Goal: Task Accomplishment & Management: Manage account settings

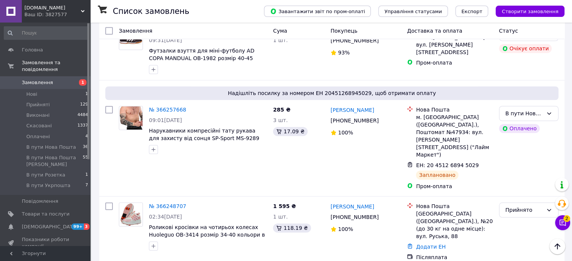
scroll to position [677, 0]
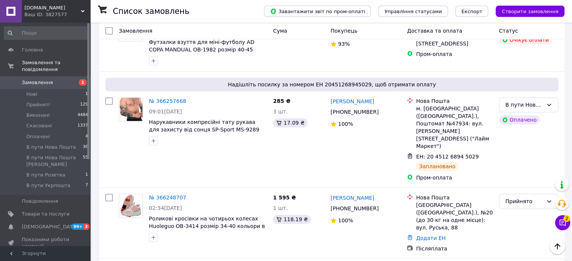
click at [28, 224] on link "Сповіщення 99+ 3" at bounding box center [46, 227] width 93 height 13
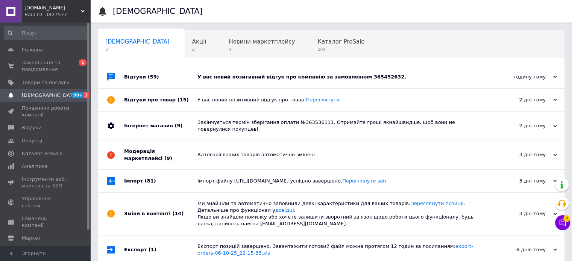
click at [533, 74] on div "годину тому" at bounding box center [519, 77] width 75 height 7
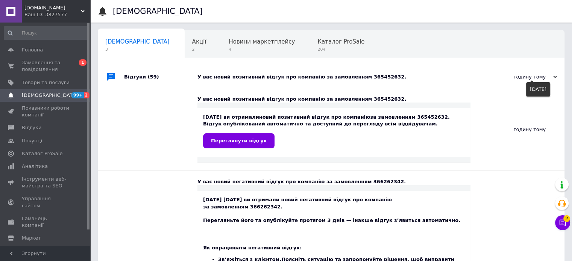
click at [533, 74] on div "годину тому" at bounding box center [519, 77] width 75 height 7
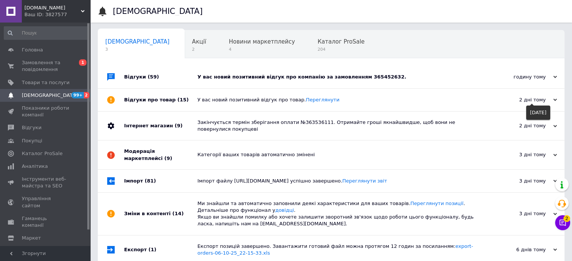
click at [516, 99] on div "2 дні тому" at bounding box center [519, 100] width 75 height 7
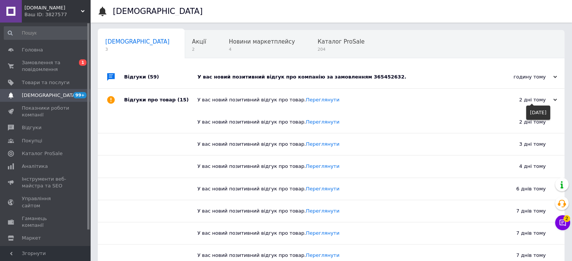
click at [516, 99] on div "2 дні тому" at bounding box center [519, 100] width 75 height 7
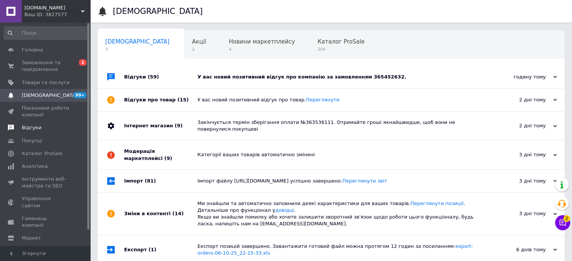
click at [30, 129] on span "Відгуки" at bounding box center [32, 128] width 20 height 7
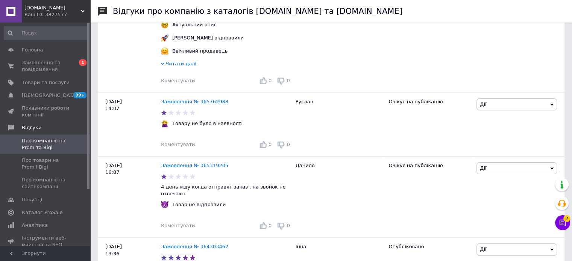
scroll to position [75, 0]
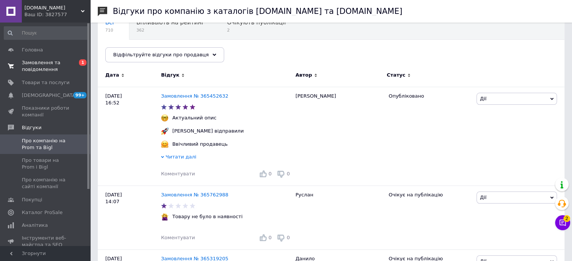
click at [36, 66] on span "Замовлення та повідомлення" at bounding box center [46, 66] width 48 height 14
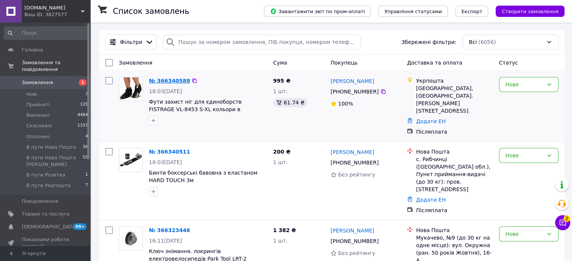
click at [162, 80] on link "№ 366340588" at bounding box center [169, 81] width 41 height 6
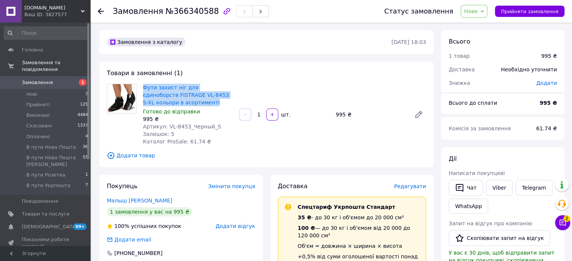
drag, startPoint x: 175, startPoint y: 103, endPoint x: 131, endPoint y: 90, distance: 45.9
click at [131, 90] on div "Фути захист ніг для єдиноборств FISTRAGE VL-8453 S-XL кольори в асортименті Гот…" at bounding box center [266, 115] width 325 height 62
copy div "Фути захист ніг для єдиноборств FISTRAGE VL-8453 S-XL кольори в асортименті"
click at [38, 79] on span "Замовлення" at bounding box center [37, 82] width 31 height 7
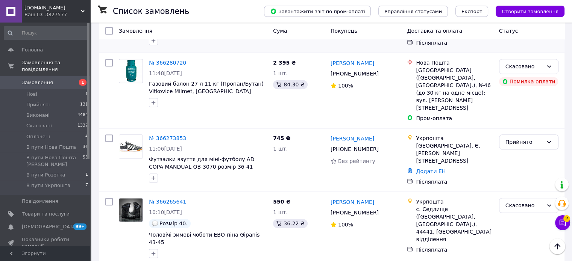
scroll to position [527, 0]
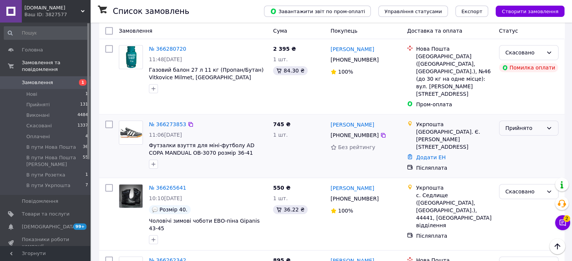
click at [518, 124] on div "Прийнято" at bounding box center [525, 128] width 38 height 8
click at [520, 78] on li "Виконано" at bounding box center [528, 78] width 59 height 14
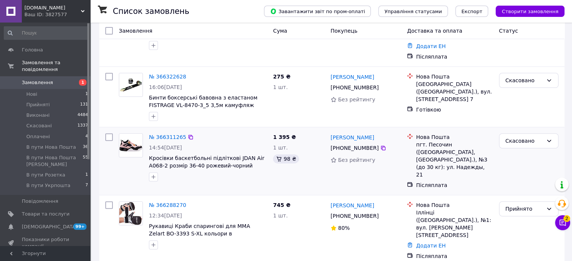
scroll to position [226, 0]
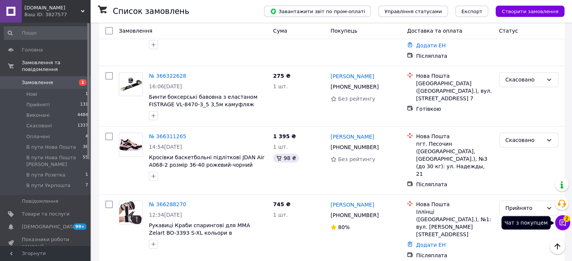
click at [565, 226] on icon at bounding box center [563, 223] width 8 height 8
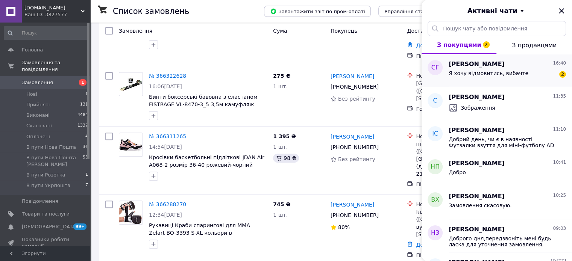
click at [498, 76] on div "Я хочу відмовитись, вибачте" at bounding box center [489, 75] width 80 height 11
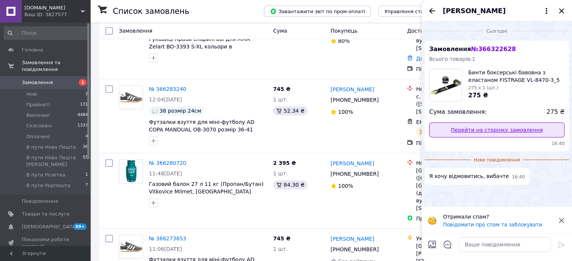
scroll to position [414, 0]
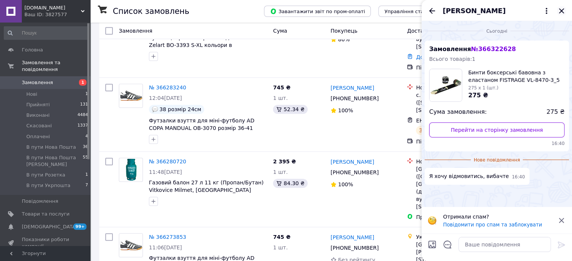
click at [564, 8] on icon "Закрити" at bounding box center [561, 10] width 9 height 9
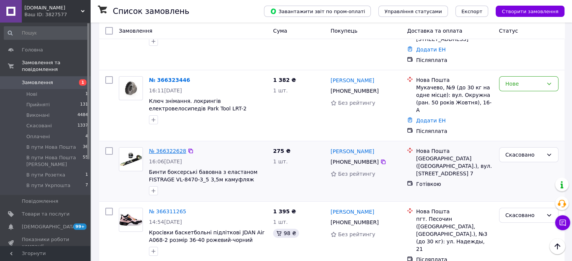
scroll to position [0, 0]
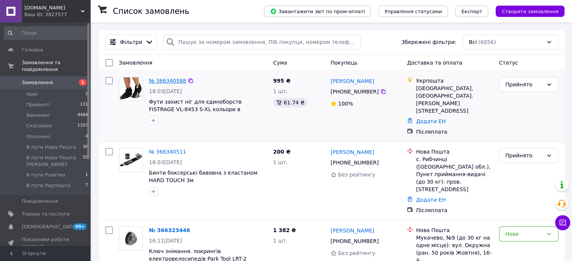
click at [163, 82] on link "№ 366340588" at bounding box center [167, 81] width 37 height 6
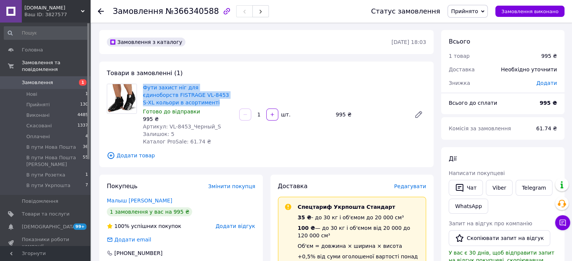
drag, startPoint x: 176, startPoint y: 103, endPoint x: 137, endPoint y: 94, distance: 39.8
click at [137, 94] on div "Фути захист ніг для єдиноборств FISTRAGE VL-8453 S-XL кольори в асортименті Гот…" at bounding box center [266, 115] width 325 height 62
copy div "Фути захист ніг для єдиноборств FISTRAGE VL-8453 S-XL кольори в асортименті"
click at [39, 17] on div "Ваш ID: 3827577" at bounding box center [57, 14] width 66 height 7
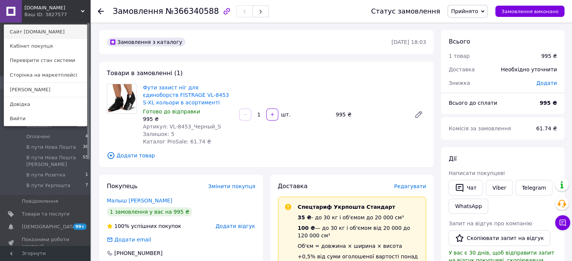
click at [36, 33] on link "Сайт [DOMAIN_NAME]" at bounding box center [45, 32] width 83 height 14
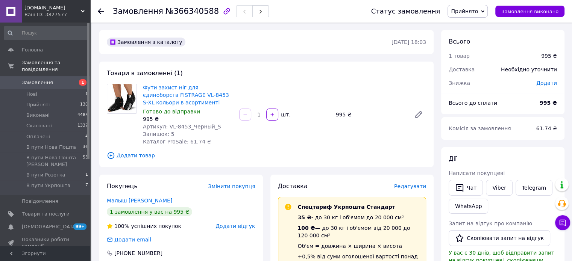
click at [36, 79] on span "Замовлення" at bounding box center [37, 82] width 31 height 7
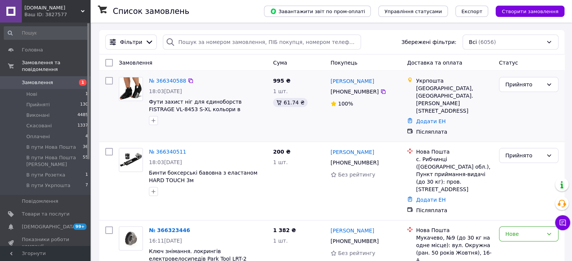
drag, startPoint x: 340, startPoint y: 94, endPoint x: 373, endPoint y: 96, distance: 33.6
click at [373, 96] on div "[PHONE_NUMBER]" at bounding box center [354, 92] width 51 height 11
copy div "0 99 905 34 85"
click at [169, 76] on div "№ 366340588" at bounding box center [167, 80] width 39 height 9
click at [165, 80] on link "№ 366340588" at bounding box center [167, 81] width 37 height 6
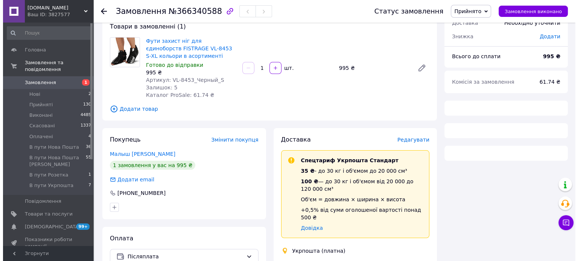
scroll to position [87, 0]
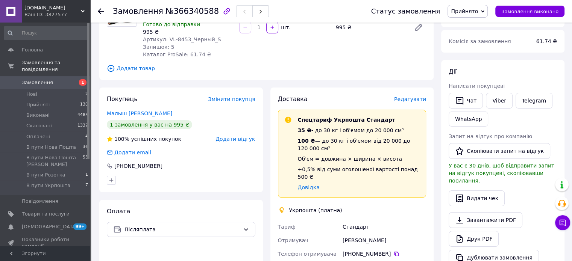
click at [403, 100] on span "Редагувати" at bounding box center [410, 99] width 32 height 6
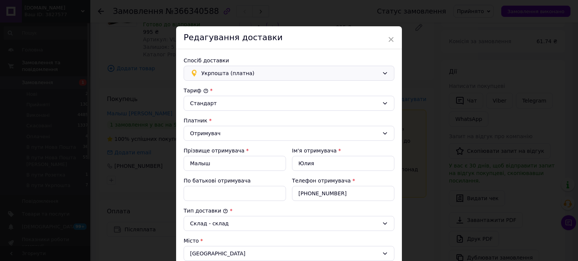
click at [251, 69] on span "Укрпошта (платна)" at bounding box center [290, 73] width 178 height 8
click at [195, 89] on icon at bounding box center [193, 89] width 7 height 7
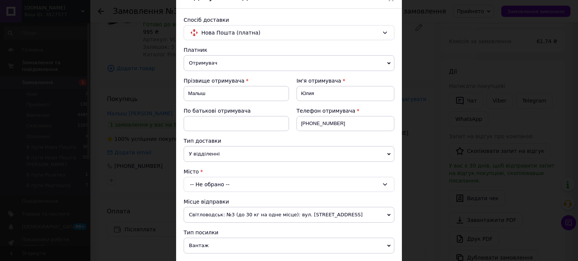
scroll to position [113, 0]
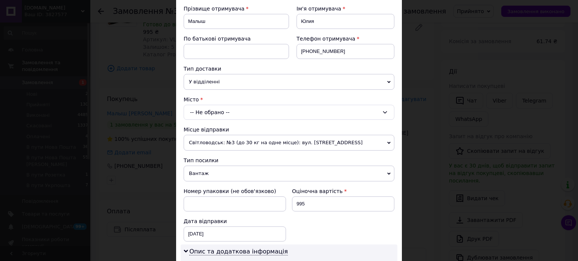
click at [203, 109] on div "-- Не обрано --" at bounding box center [289, 112] width 211 height 15
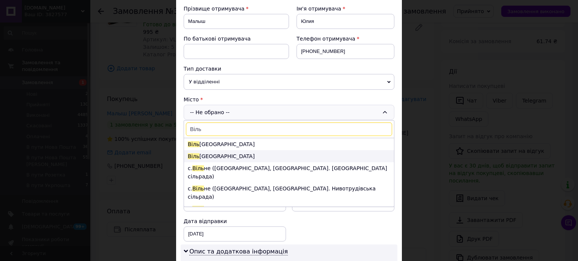
type input "Віль"
click at [214, 160] on li "Віль нянськ" at bounding box center [289, 156] width 210 height 12
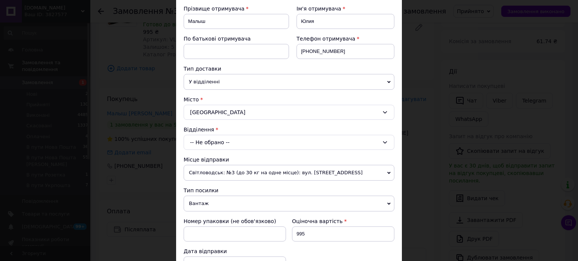
click at [212, 170] on span "Світловодськ: №3 (до 30 кг на одне місце): вул. [STREET_ADDRESS]" at bounding box center [289, 173] width 211 height 16
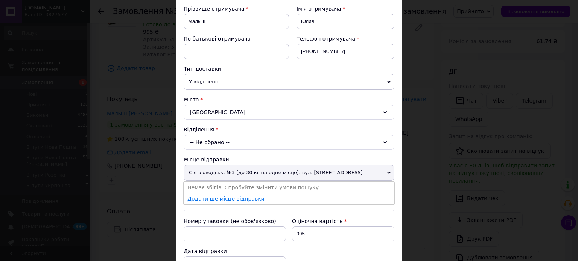
click at [212, 171] on span "Світловодськ: №3 (до 30 кг на одне місце): вул. [STREET_ADDRESS]" at bounding box center [289, 173] width 211 height 16
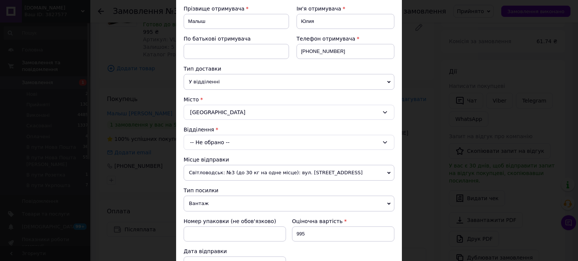
click at [209, 146] on div "-- Не обрано --" at bounding box center [289, 142] width 211 height 15
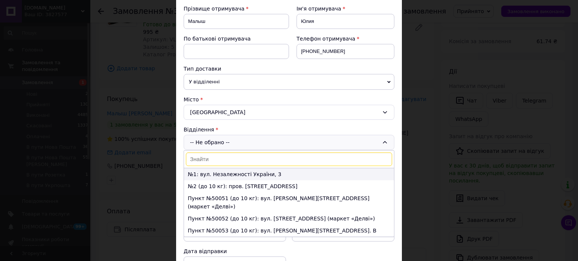
click at [220, 174] on li "№1: вул. Незалежності України, 3" at bounding box center [289, 175] width 210 height 12
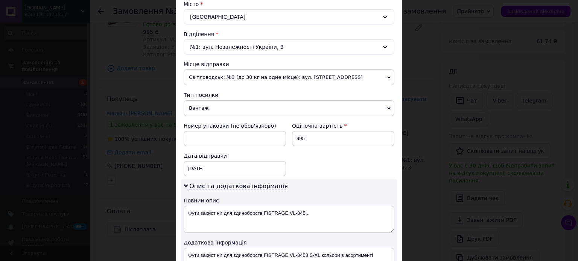
scroll to position [376, 0]
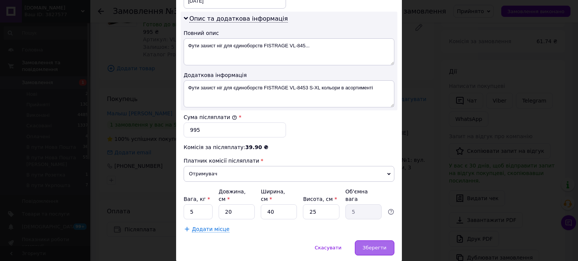
click at [385, 241] on div "Зберегти" at bounding box center [375, 248] width 40 height 15
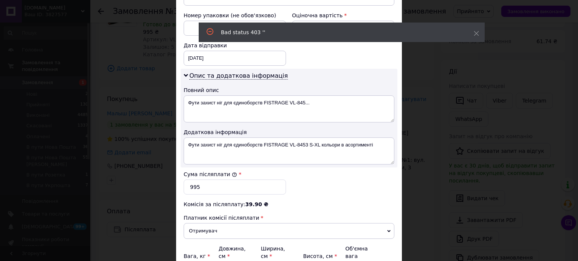
scroll to position [394, 0]
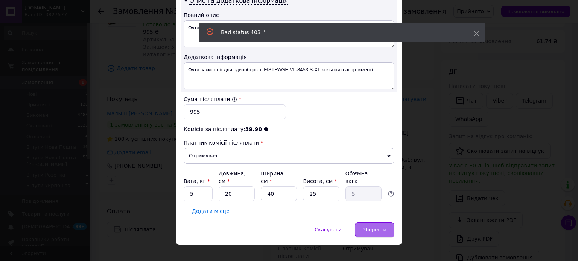
click at [381, 227] on span "Зберегти" at bounding box center [375, 230] width 24 height 6
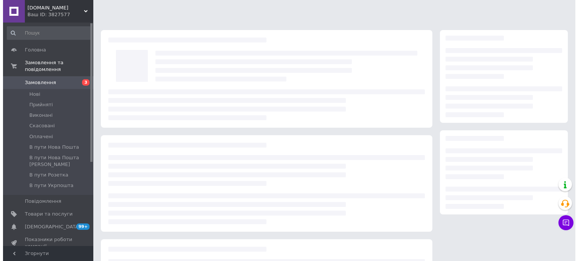
scroll to position [82, 0]
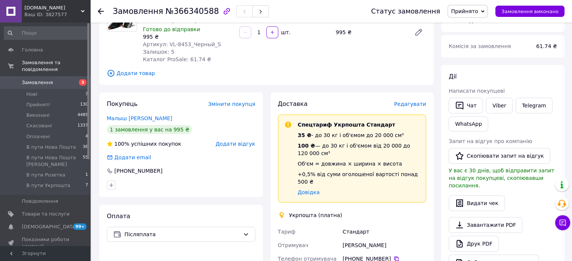
click at [412, 102] on span "Редагувати" at bounding box center [410, 104] width 32 height 6
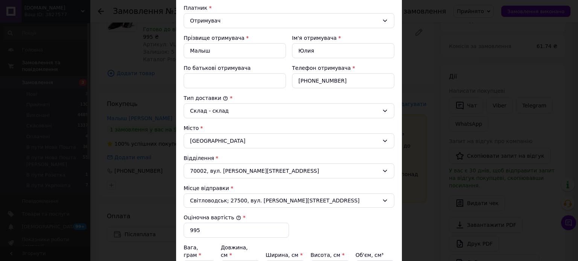
scroll to position [0, 0]
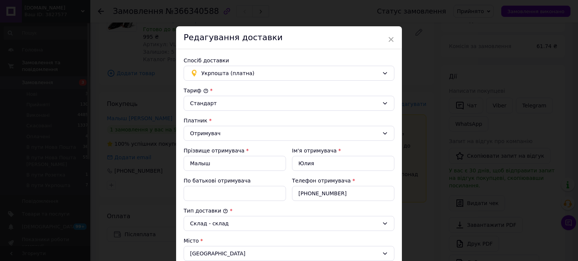
click at [220, 72] on span "Укрпошта (платна)" at bounding box center [290, 73] width 178 height 8
click at [217, 85] on div "Нова Пошта (платна)" at bounding box center [287, 89] width 201 height 8
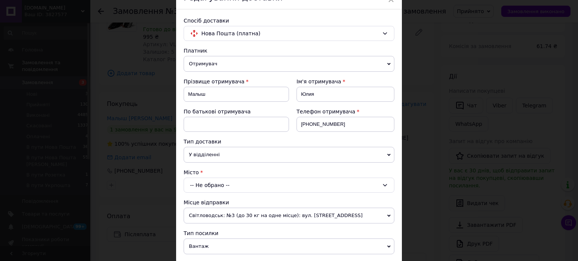
scroll to position [113, 0]
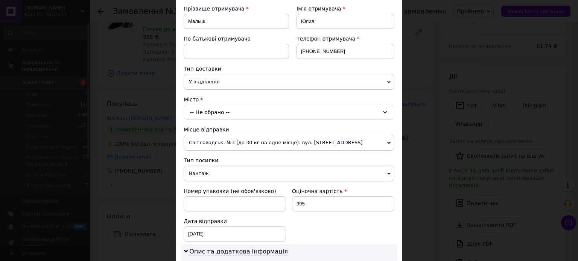
click at [223, 112] on div "-- Не обрано --" at bounding box center [289, 112] width 211 height 15
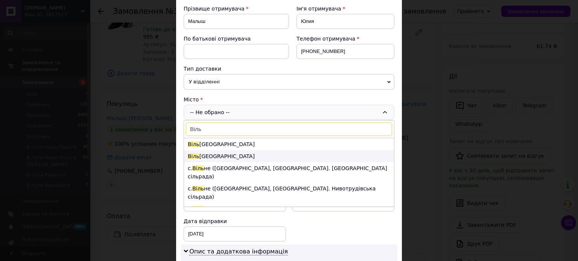
type input "Віль"
click at [205, 158] on li "Віль нянськ" at bounding box center [289, 156] width 210 height 12
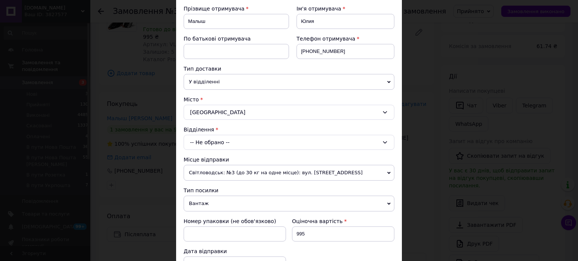
click at [232, 149] on div "-- Не обрано --" at bounding box center [289, 142] width 211 height 15
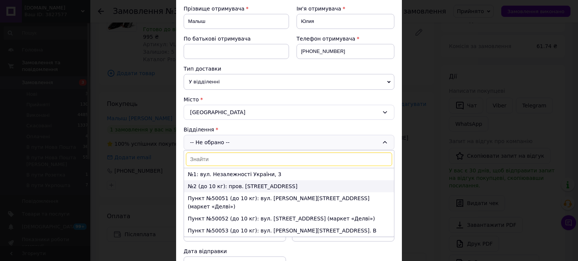
click at [241, 179] on ul "№1: вул. Незалежності України, 3 №2 (до 10 кг): пров. Гнаровської, 9А Пункт №50…" at bounding box center [289, 202] width 210 height 69
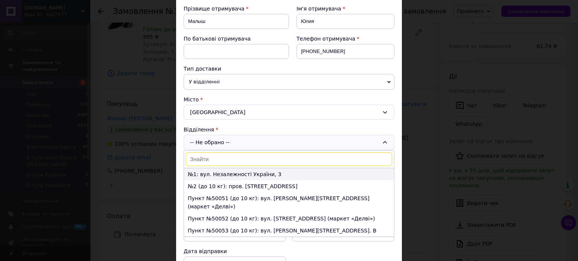
click at [242, 177] on li "№1: вул. Незалежності України, 3" at bounding box center [289, 175] width 210 height 12
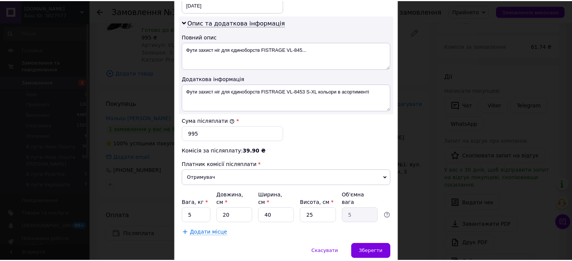
scroll to position [376, 0]
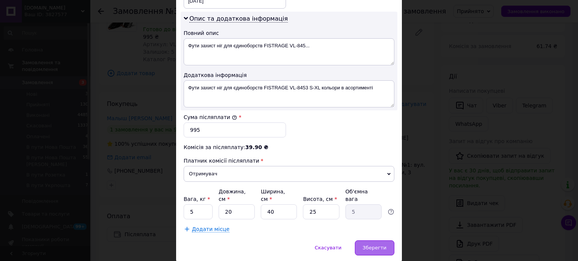
click at [388, 241] on div "Зберегти" at bounding box center [375, 248] width 40 height 15
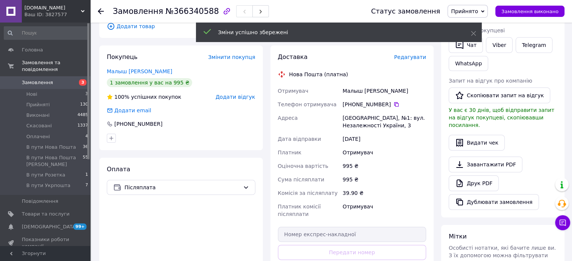
scroll to position [158, 0]
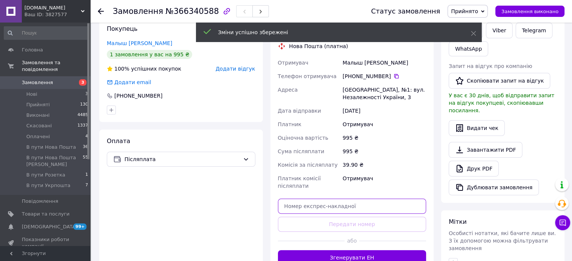
click at [354, 199] on input "text" at bounding box center [352, 206] width 149 height 15
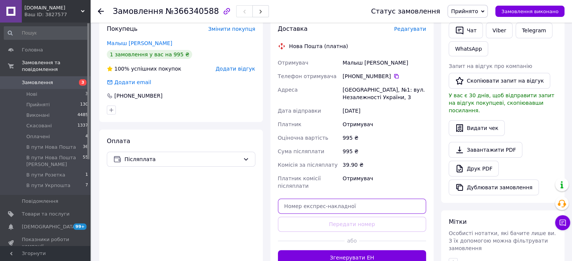
paste input "20451269226552"
type input "20451269226552"
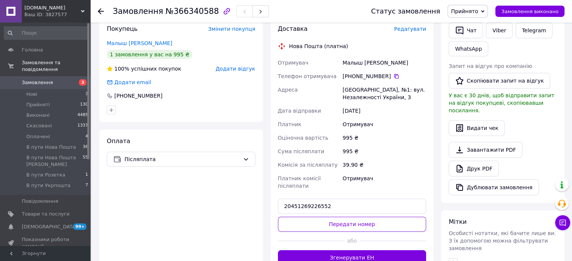
click at [369, 215] on div "Доставка Редагувати Нова Пошта (платна) Отримувач Малыш Юлия Телефон отримувача…" at bounding box center [352, 145] width 149 height 241
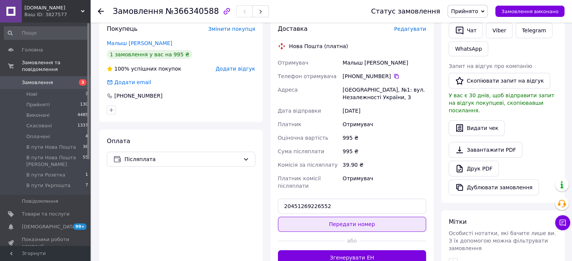
click at [375, 221] on button "Передати номер" at bounding box center [352, 224] width 149 height 15
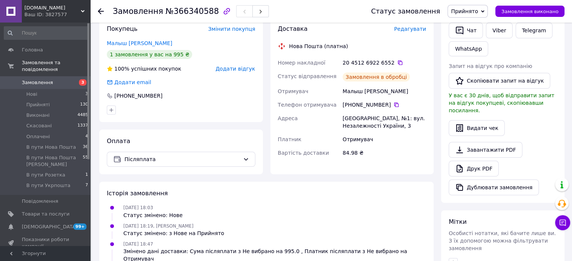
click at [477, 8] on span "Прийнято" at bounding box center [464, 11] width 27 height 6
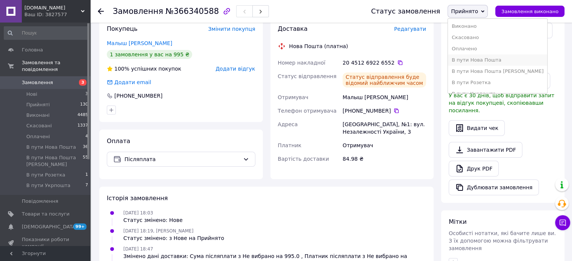
click at [473, 61] on li "В пути Нова Пошта" at bounding box center [497, 60] width 99 height 11
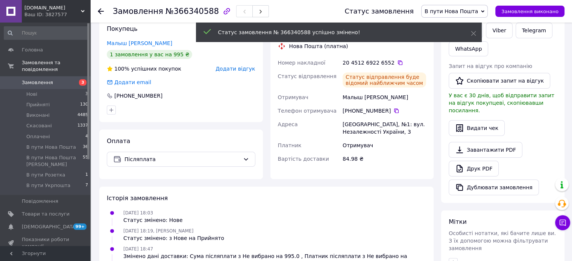
click at [44, 81] on link "Замовлення 3" at bounding box center [46, 82] width 93 height 13
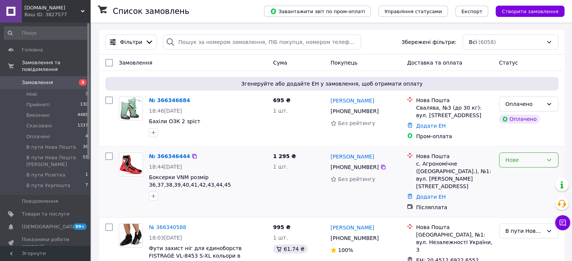
click at [539, 163] on div "Нове" at bounding box center [525, 160] width 38 height 8
click at [528, 179] on li "Прийнято" at bounding box center [528, 177] width 59 height 14
drag, startPoint x: 340, startPoint y: 168, endPoint x: 376, endPoint y: 169, distance: 36.1
click at [376, 169] on div "+380 98 650 15 21" at bounding box center [366, 167] width 72 height 9
copy div "0 98 650 15 21"
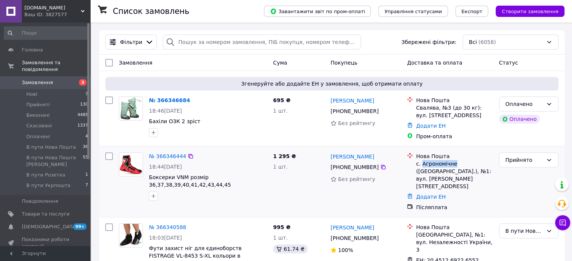
drag, startPoint x: 421, startPoint y: 164, endPoint x: 451, endPoint y: 162, distance: 30.5
click at [451, 162] on div "с. Агрономічне (Вінницька обл.), №1: вул. Мічуріна, 2а" at bounding box center [454, 175] width 77 height 30
copy div "Агрономічне"
click at [429, 194] on link "Додати ЕН" at bounding box center [431, 197] width 30 height 6
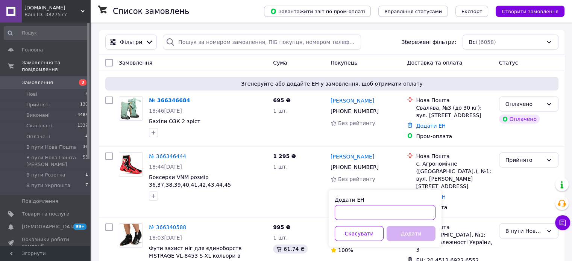
paste input "20451269228108"
type input "20451269228108"
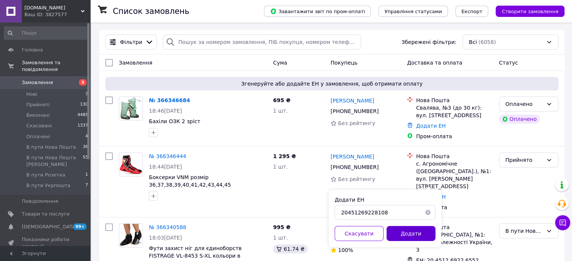
click at [399, 239] on button "Додати" at bounding box center [411, 233] width 49 height 15
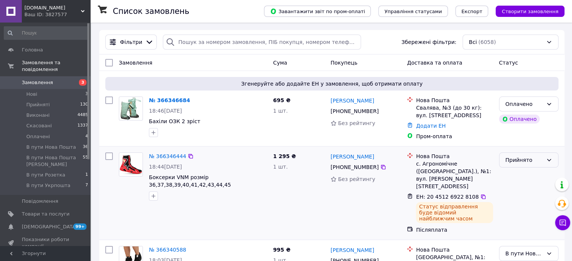
click at [538, 162] on div "Прийнято" at bounding box center [525, 160] width 38 height 8
click at [521, 222] on li "В пути Нова Пошта" at bounding box center [528, 220] width 59 height 21
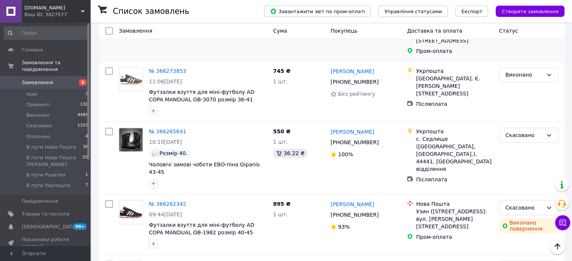
scroll to position [865, 0]
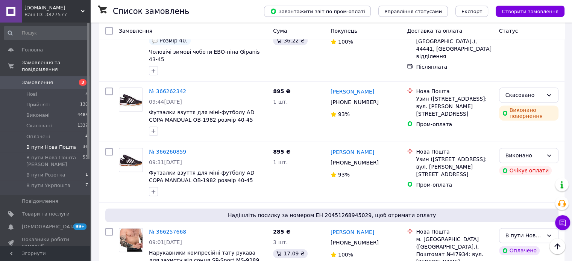
click at [44, 144] on span "В пути Нова Пошта" at bounding box center [51, 147] width 50 height 7
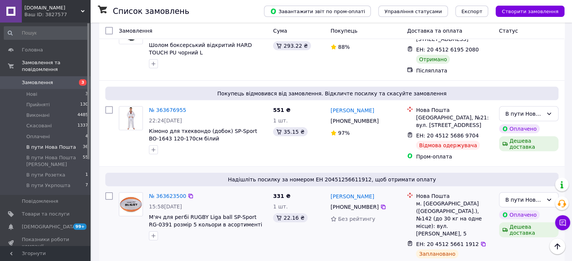
scroll to position [2298, 0]
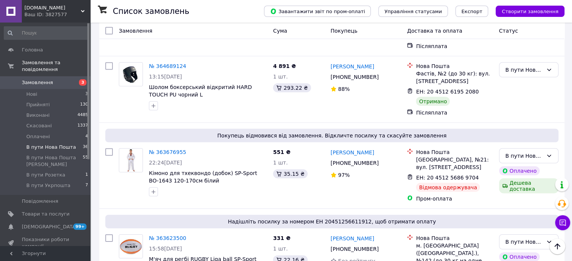
click at [30, 79] on span "Замовлення" at bounding box center [37, 82] width 31 height 7
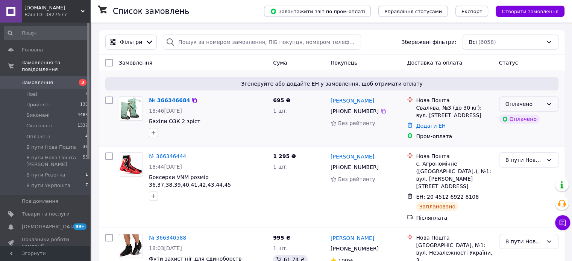
click at [541, 109] on div "Оплачено" at bounding box center [528, 104] width 59 height 15
click at [528, 123] on li "Прийнято" at bounding box center [528, 121] width 59 height 14
